Goal: Find specific page/section: Find specific page/section

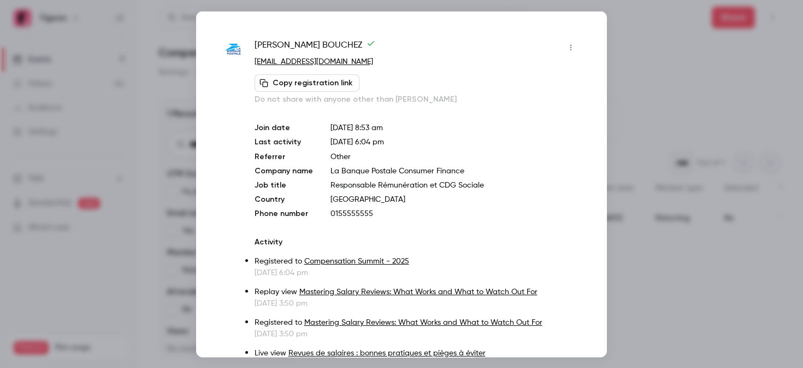
click at [698, 78] on div at bounding box center [401, 184] width 803 height 368
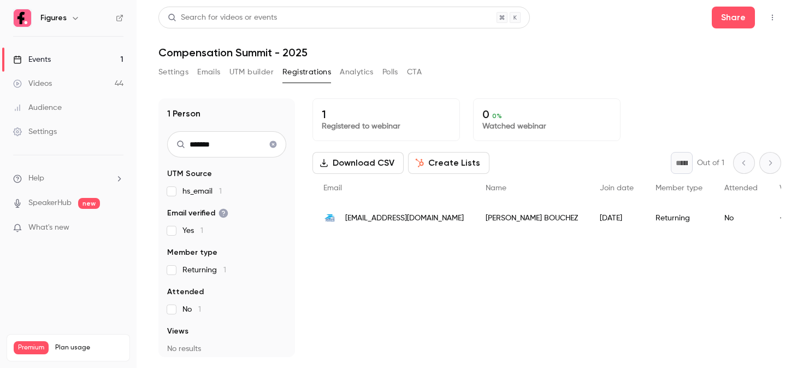
click at [96, 62] on link "Events 1" at bounding box center [68, 60] width 137 height 24
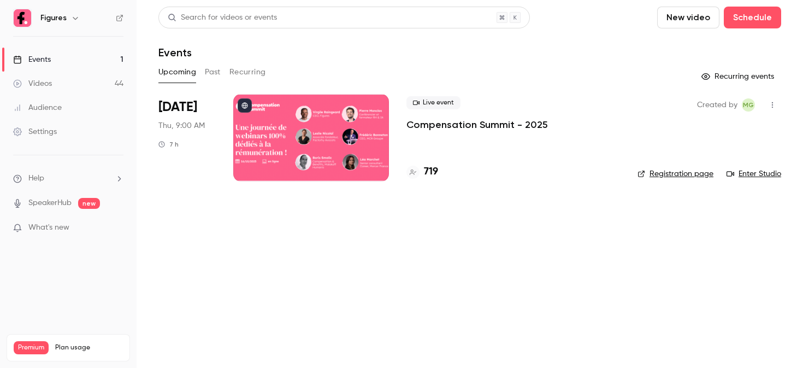
click at [310, 125] on div at bounding box center [311, 137] width 156 height 87
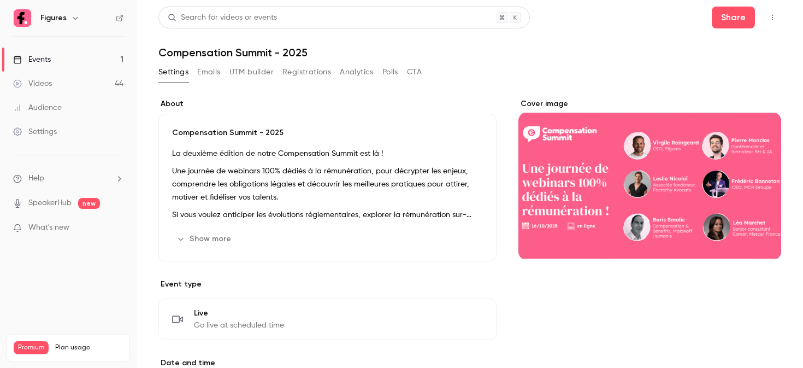
click at [318, 67] on button "Registrations" at bounding box center [306, 71] width 49 height 17
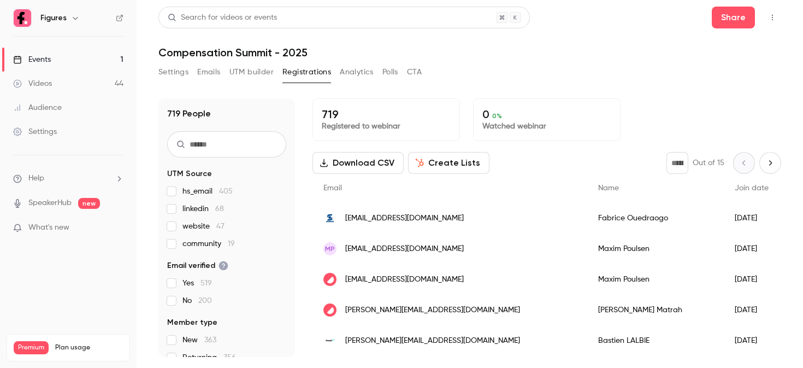
click at [248, 155] on input "text" at bounding box center [226, 144] width 119 height 26
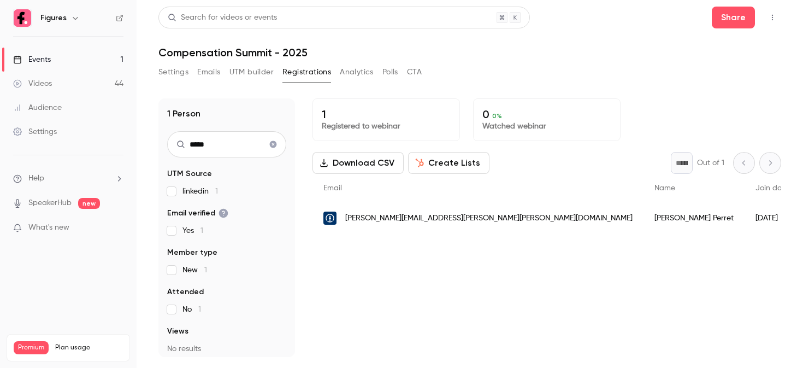
type input "*****"
click at [331, 219] on img "People list" at bounding box center [329, 217] width 13 height 13
